Goal: Information Seeking & Learning: Learn about a topic

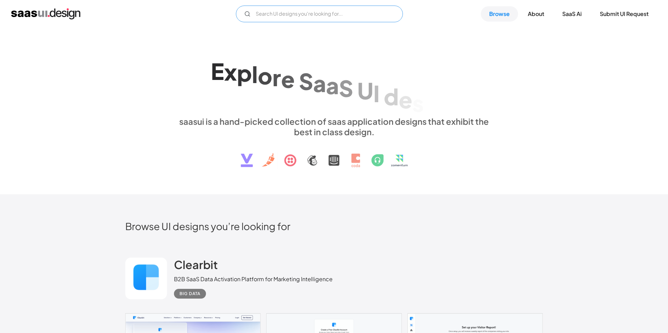
click at [271, 13] on input "Email Form" at bounding box center [319, 14] width 167 height 17
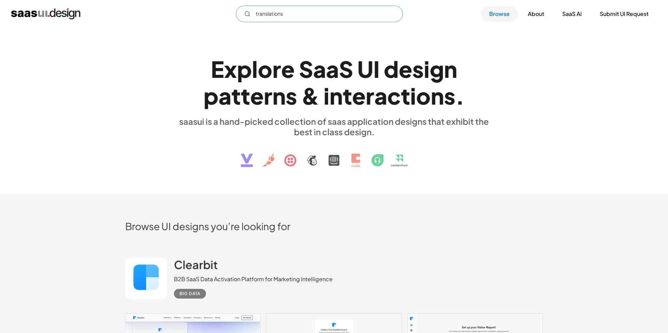
click at [259, 15] on input "translations" at bounding box center [319, 14] width 167 height 17
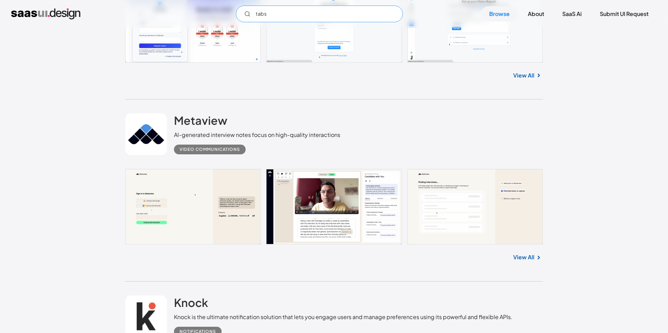
scroll to position [429, 0]
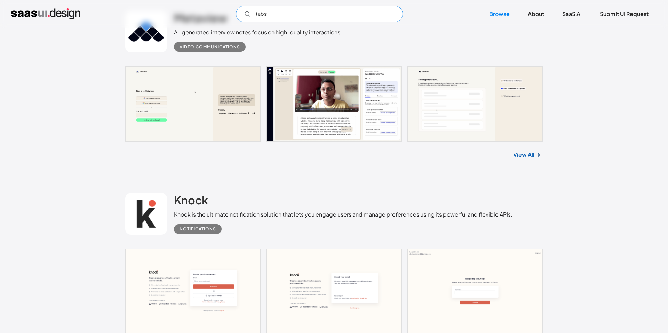
type input "tabs"
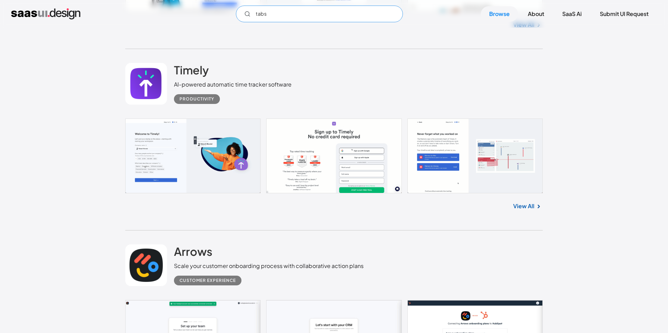
scroll to position [3689, 0]
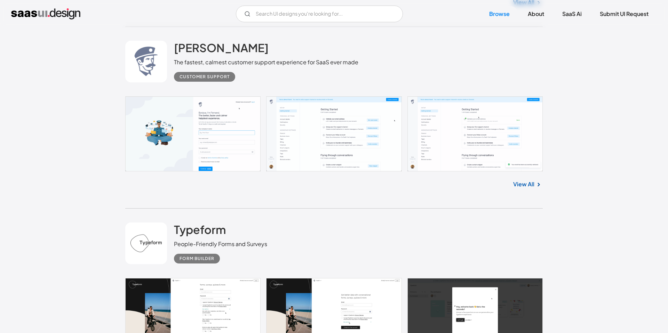
scroll to position [2970, 0]
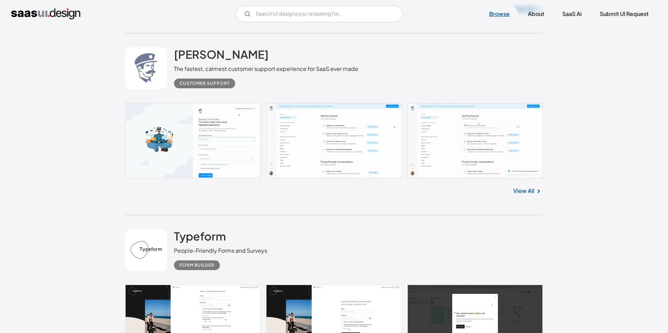
click at [499, 15] on link "Browse" at bounding box center [499, 13] width 37 height 15
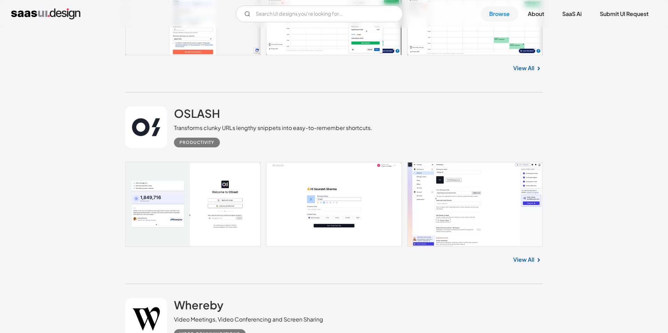
scroll to position [1250, 0]
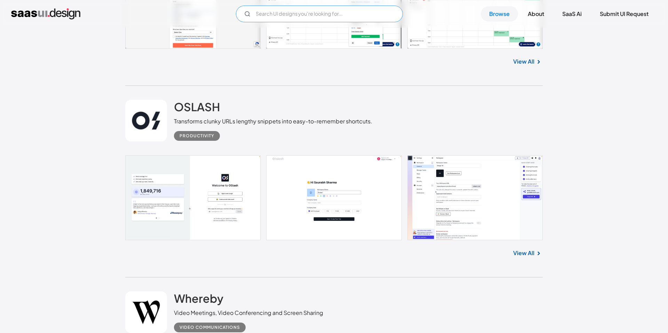
click at [262, 14] on input "Email Form" at bounding box center [319, 14] width 167 height 17
type input "mailchimp"
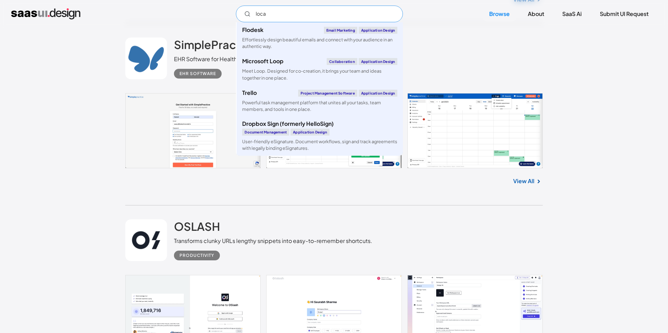
scroll to position [0, 0]
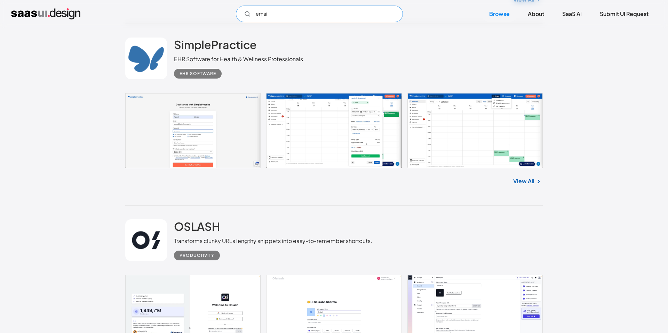
type input "email"
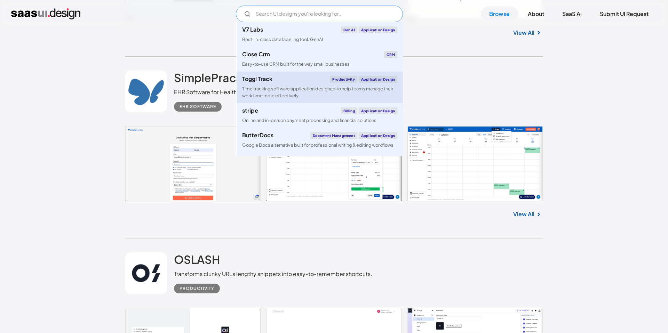
scroll to position [1097, 0]
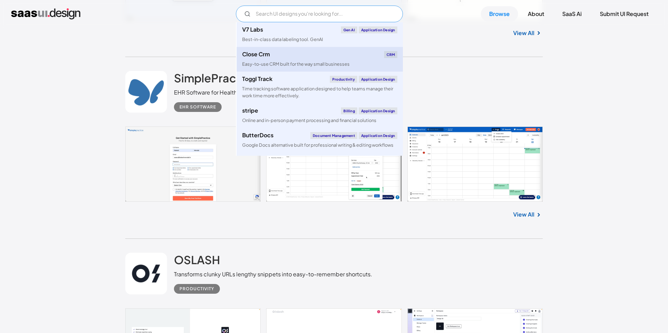
click at [327, 65] on div "Easy-to-use CRM built for the way small businesses" at bounding box center [296, 64] width 108 height 7
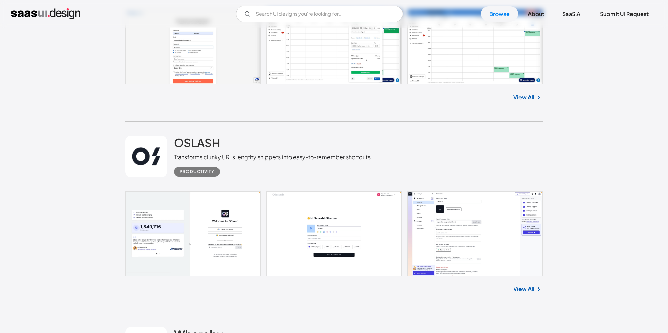
scroll to position [1331, 0]
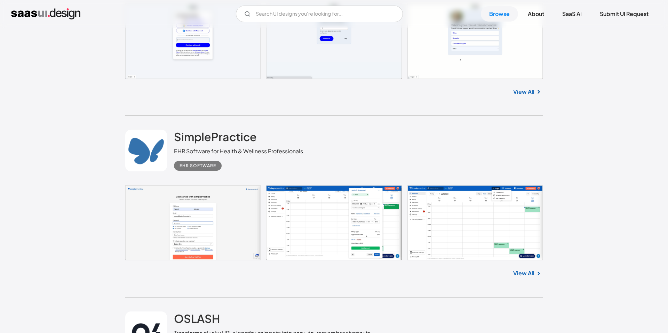
drag, startPoint x: 296, startPoint y: 4, endPoint x: 295, endPoint y: 10, distance: 6.3
click at [296, 6] on div "V7 Labs Gen AI Application Design Best-in-class data labeling tool. GenAI Close…" at bounding box center [334, 14] width 668 height 28
click at [301, 11] on input "Email Form" at bounding box center [319, 14] width 167 height 17
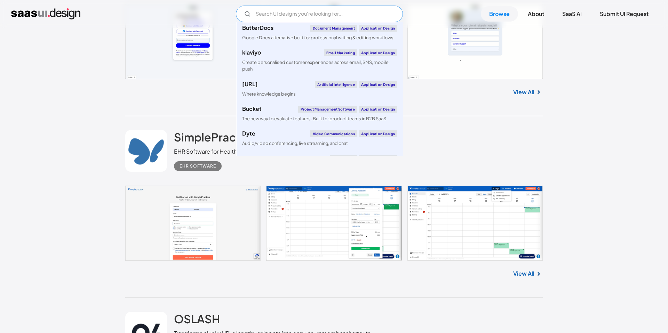
scroll to position [110, 0]
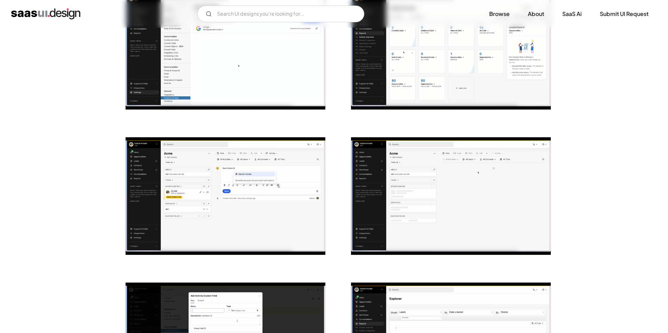
scroll to position [205, 0]
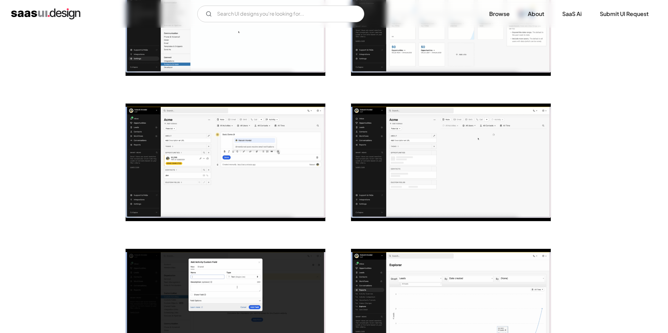
click at [230, 132] on img "open lightbox" at bounding box center [226, 163] width 200 height 118
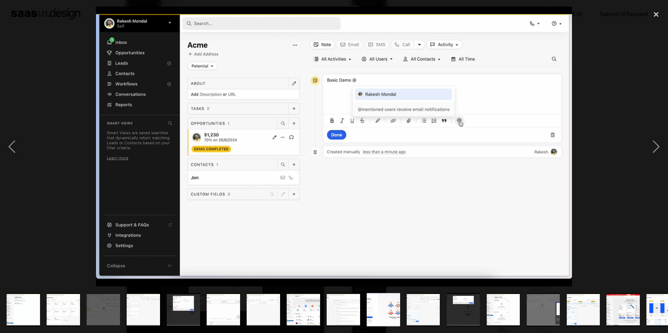
click at [608, 107] on div at bounding box center [334, 147] width 668 height 280
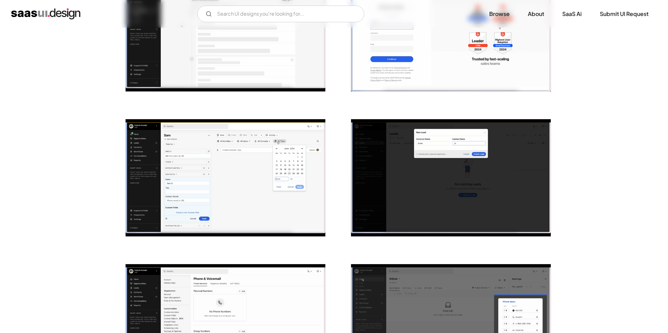
scroll to position [789, 0]
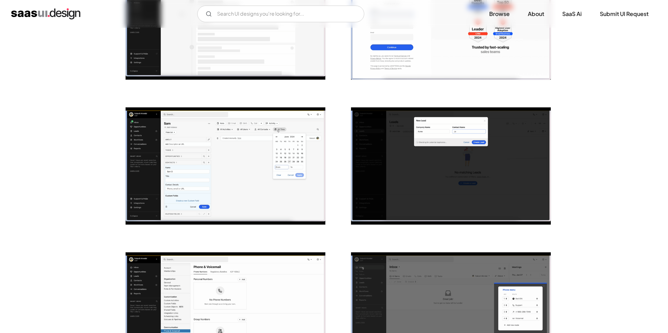
click at [584, 129] on div "Back Close Crm Easy-to-use CRM built for the way small businesses CRM Curated b…" at bounding box center [334, 183] width 668 height 1876
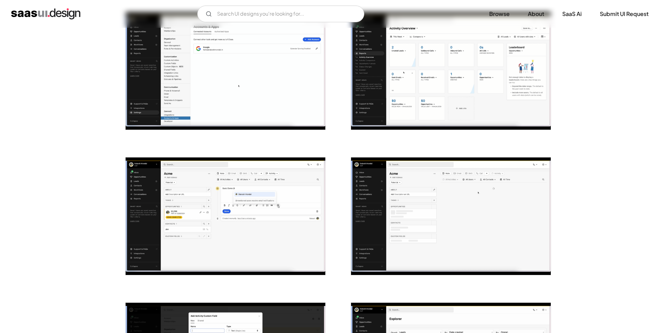
scroll to position [146, 0]
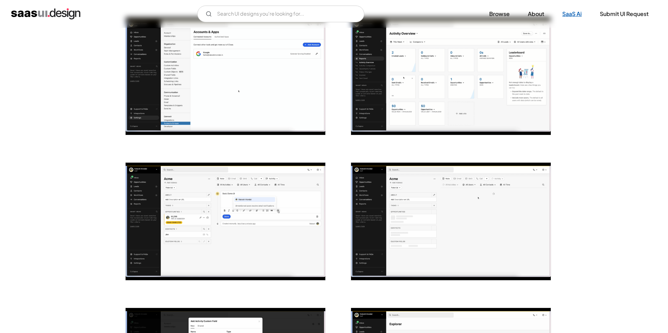
click at [574, 13] on link "SaaS Ai" at bounding box center [572, 13] width 36 height 15
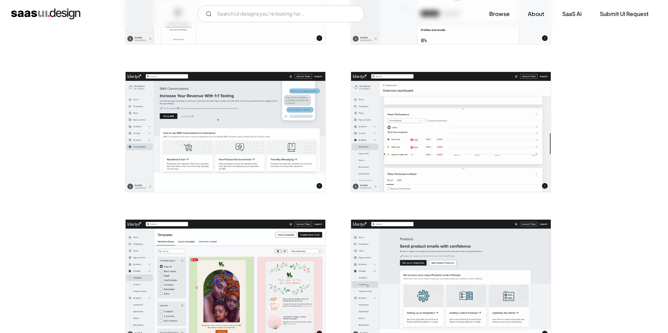
scroll to position [1689, 0]
